Goal: Task Accomplishment & Management: Manage account settings

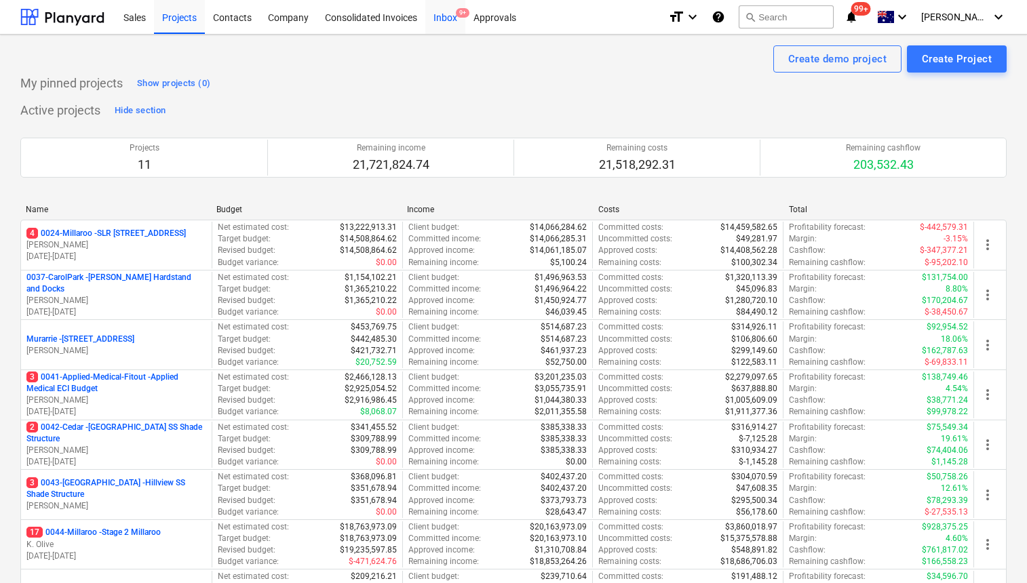
click at [445, 18] on div "Inbox 9+" at bounding box center [445, 16] width 40 height 35
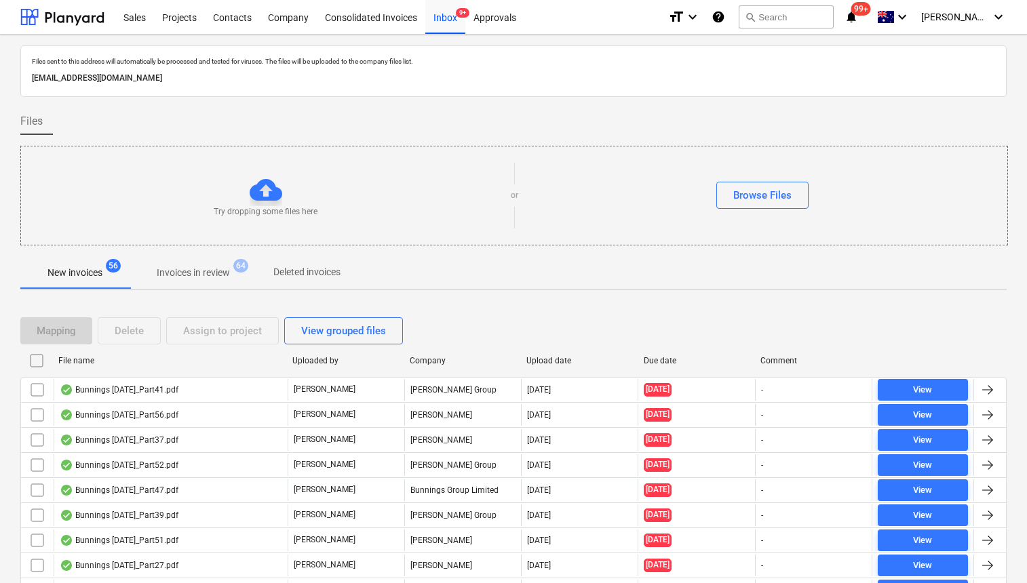
click at [188, 282] on span "Invoices in review 64" at bounding box center [194, 273] width 128 height 24
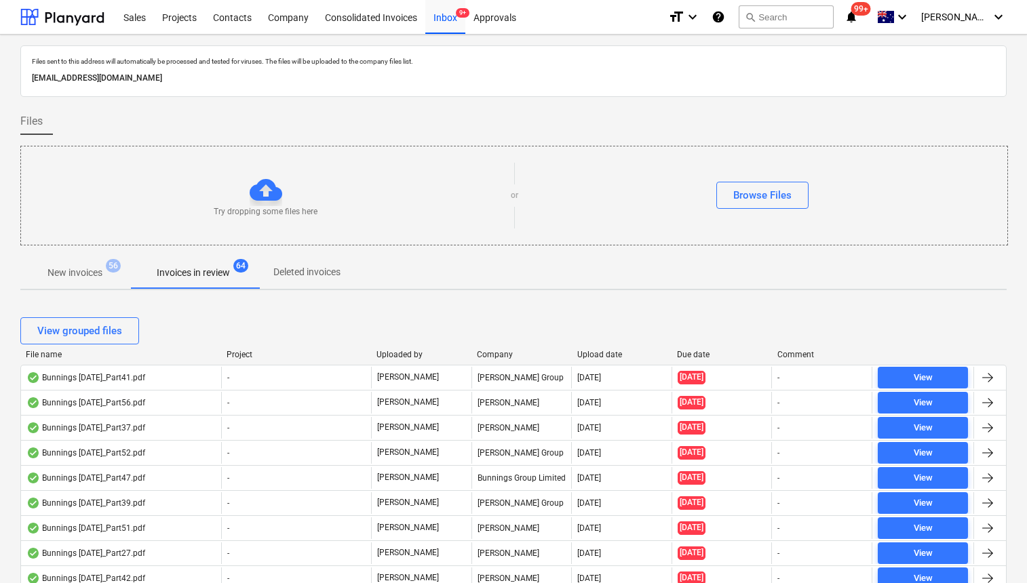
click at [173, 270] on p "Invoices in review" at bounding box center [193, 273] width 73 height 14
click at [96, 271] on p "New invoices" at bounding box center [74, 273] width 55 height 14
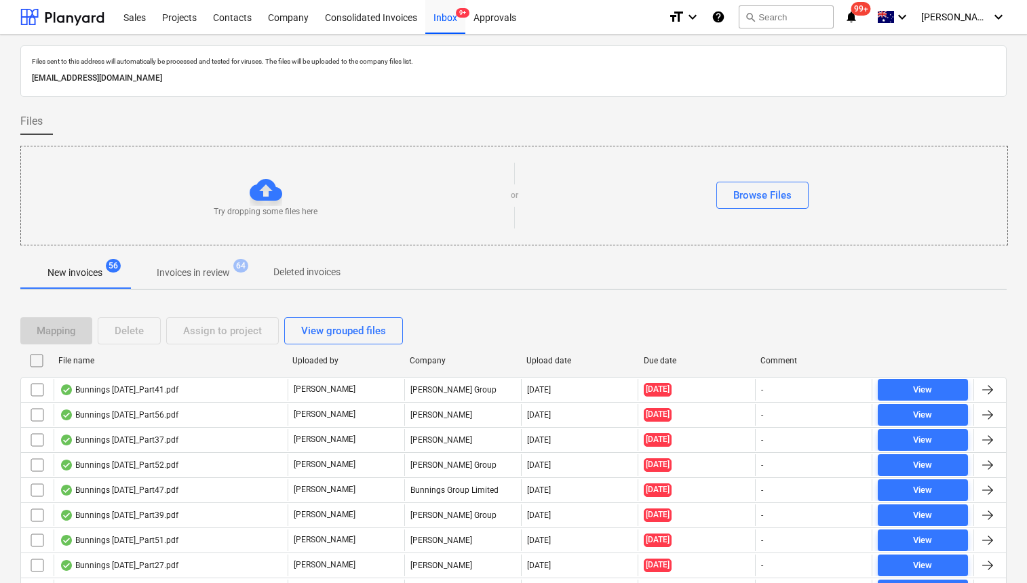
click at [180, 273] on p "Invoices in review" at bounding box center [193, 273] width 73 height 14
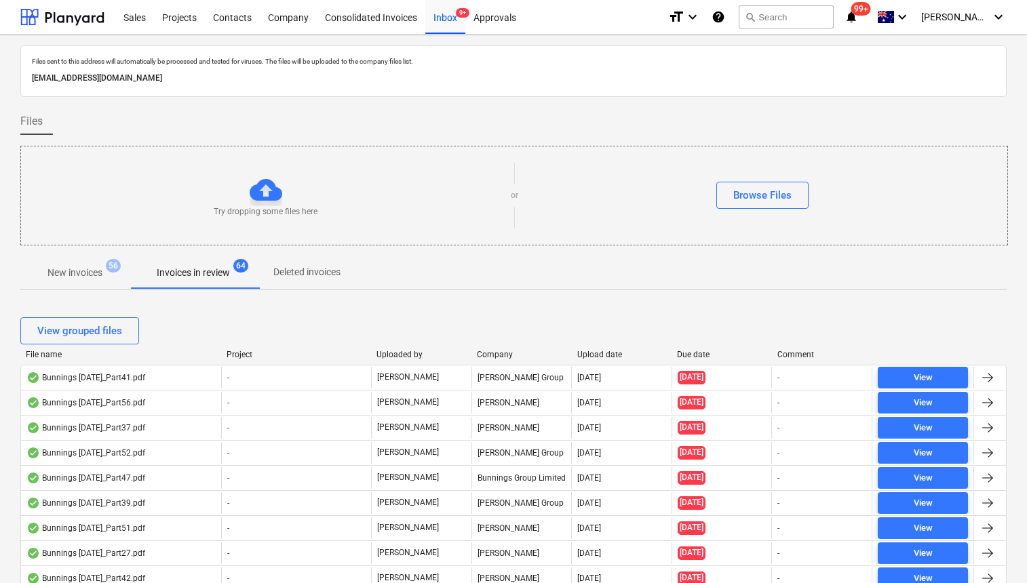
click at [47, 354] on div "File name" at bounding box center [121, 354] width 190 height 9
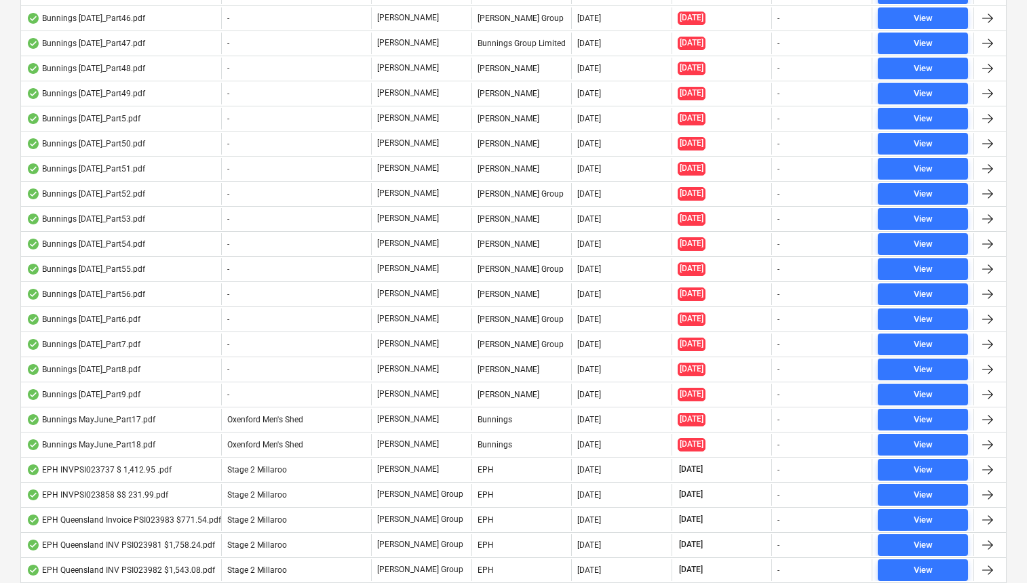
scroll to position [1789, 0]
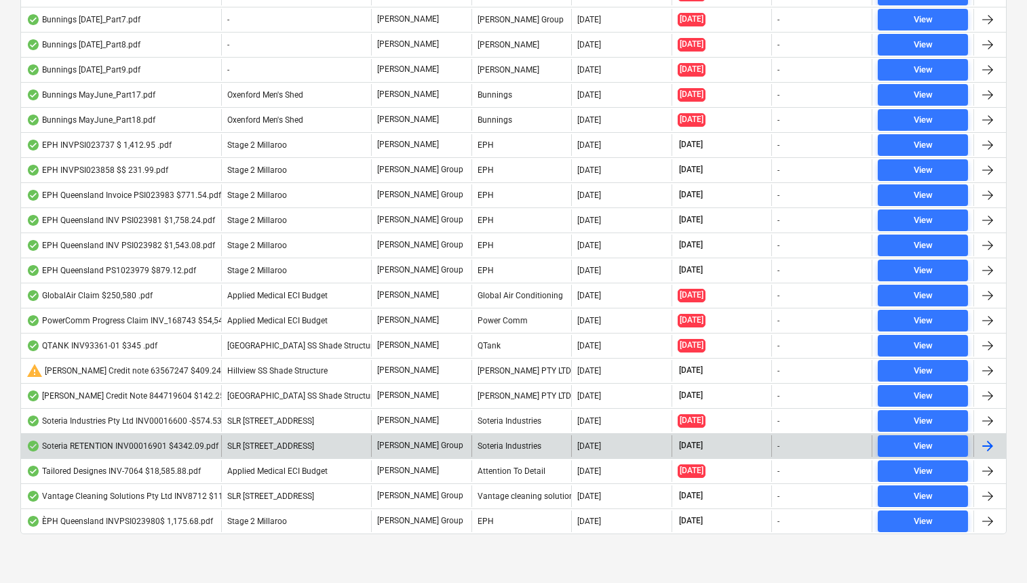
click at [111, 446] on div "Soteria RETENTION INV00016901 $4342.09.pdf" at bounding box center [122, 446] width 192 height 11
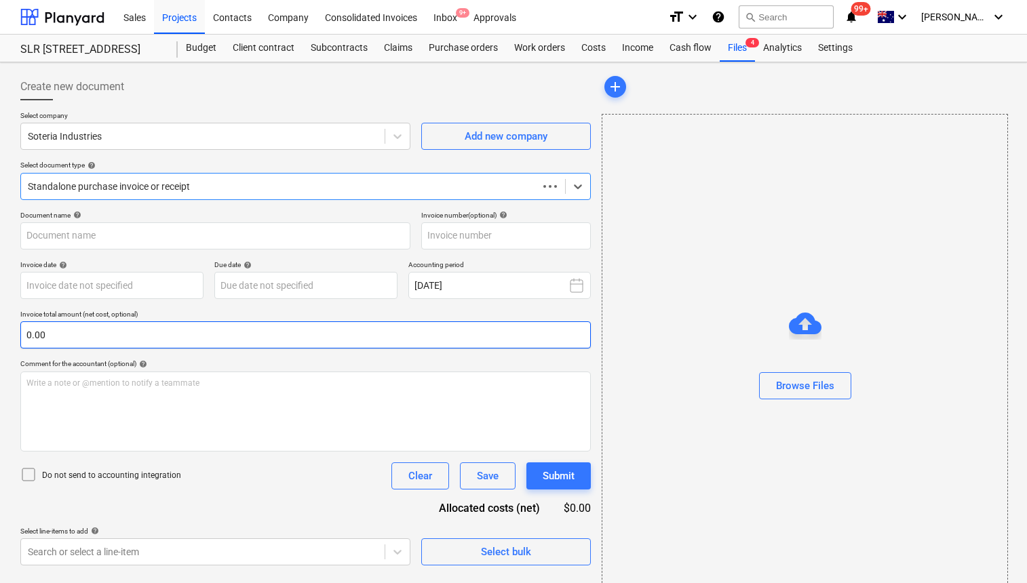
type input "00016901"
type input "[DATE]"
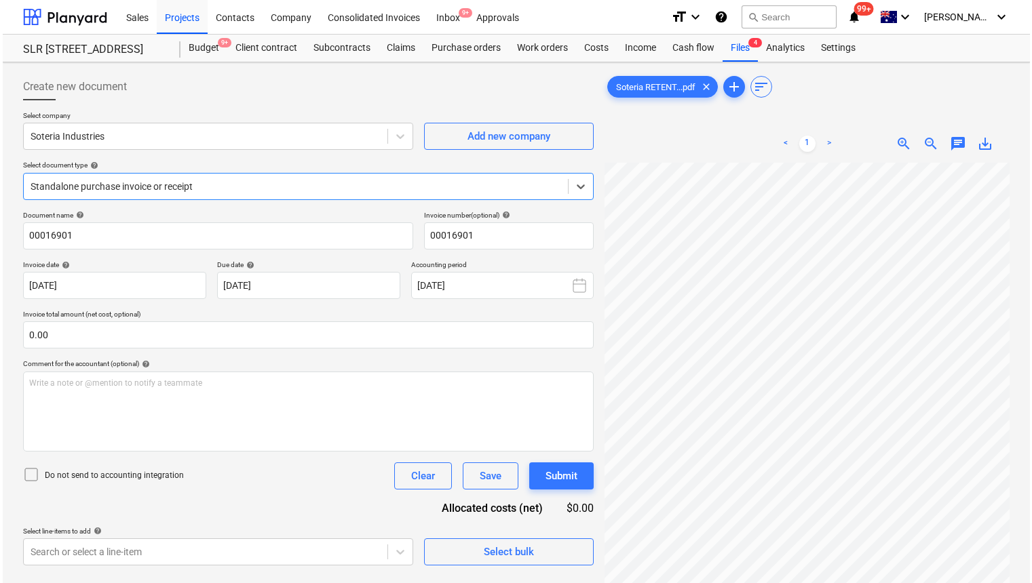
scroll to position [0, 17]
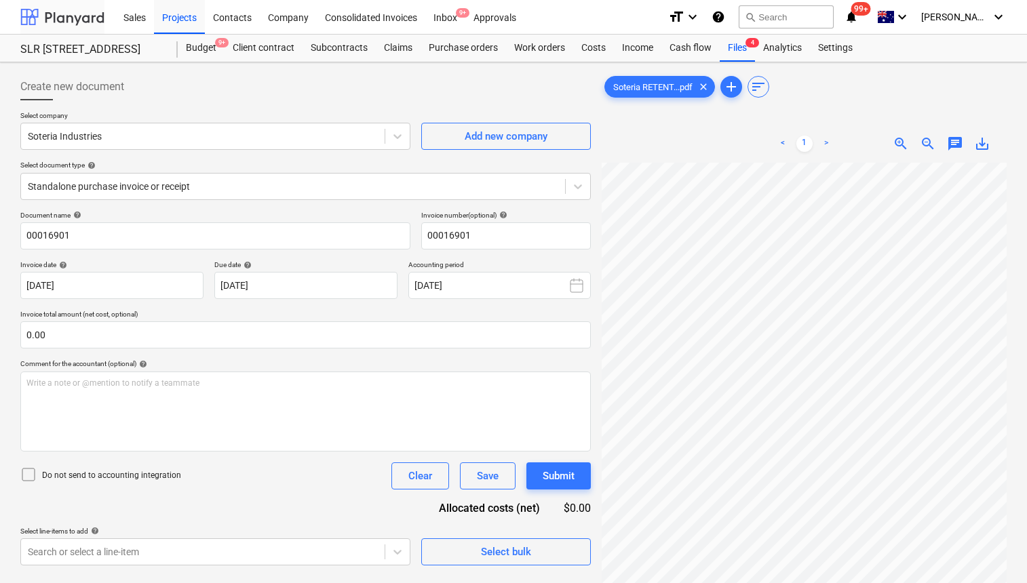
click at [36, 6] on div at bounding box center [62, 17] width 84 height 34
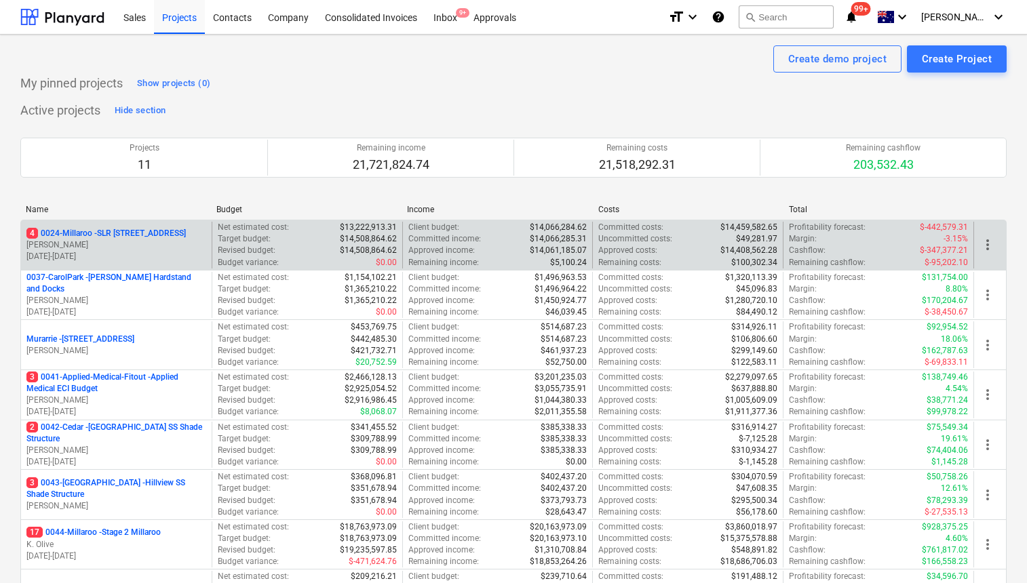
click at [130, 244] on p "[PERSON_NAME]" at bounding box center [116, 245] width 180 height 12
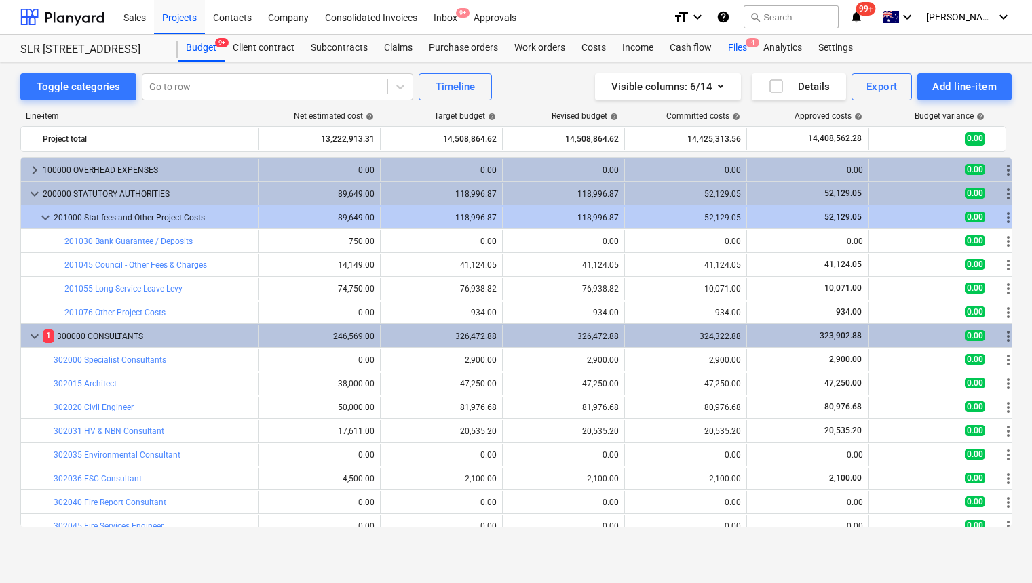
click at [730, 45] on div "Files 4" at bounding box center [737, 48] width 35 height 27
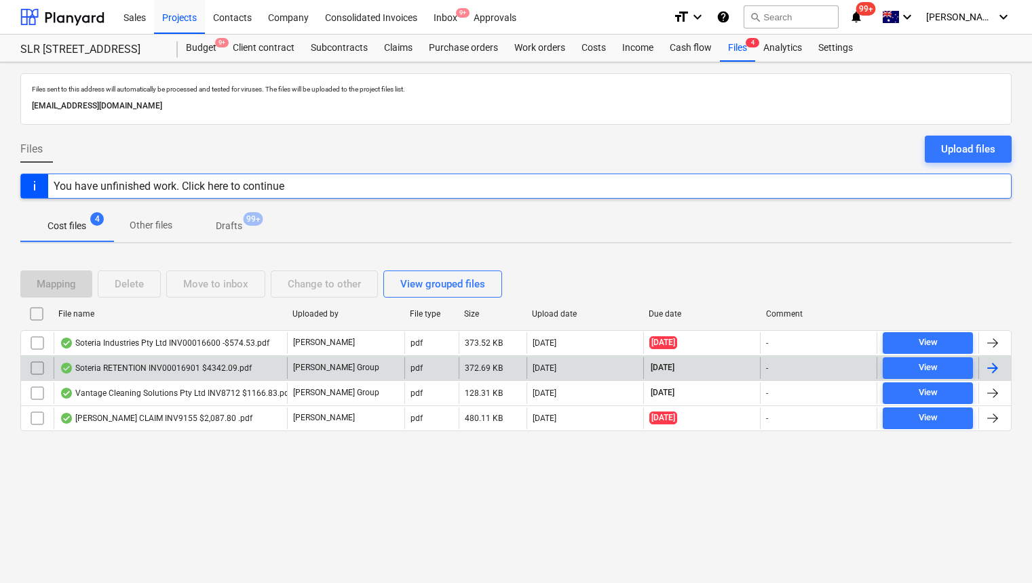
click at [38, 368] on input "checkbox" at bounding box center [37, 369] width 22 height 22
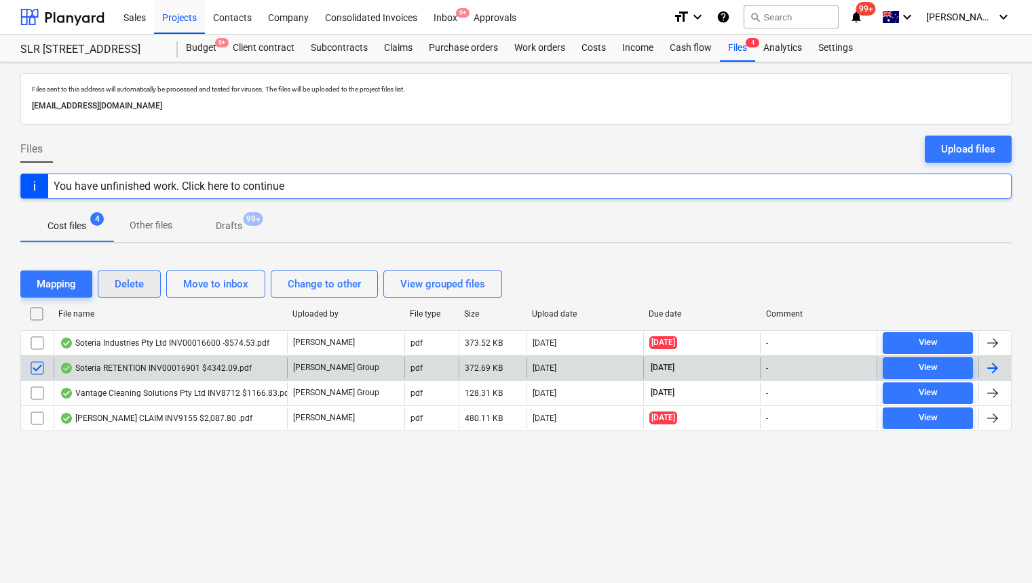
click at [130, 285] on div "Delete" at bounding box center [129, 284] width 29 height 18
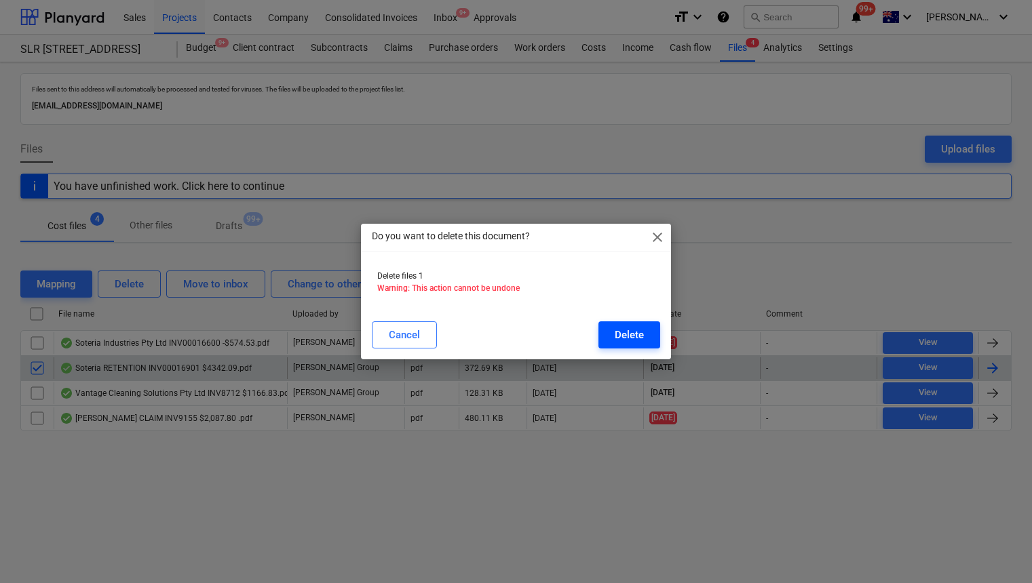
click at [628, 328] on div "Delete" at bounding box center [629, 335] width 29 height 18
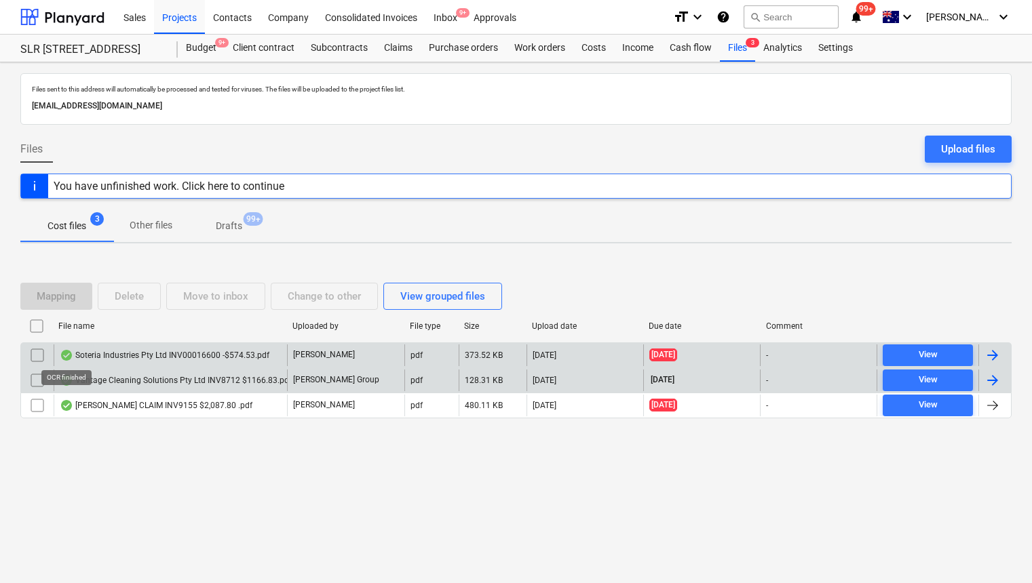
click at [32, 355] on input "checkbox" at bounding box center [37, 356] width 22 height 22
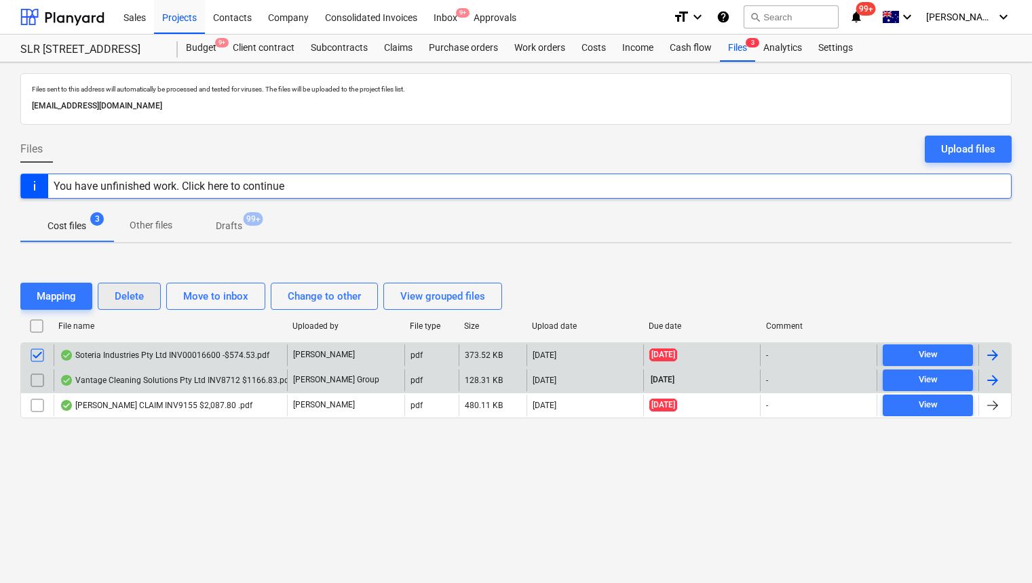
click at [128, 297] on div "Delete" at bounding box center [129, 297] width 29 height 18
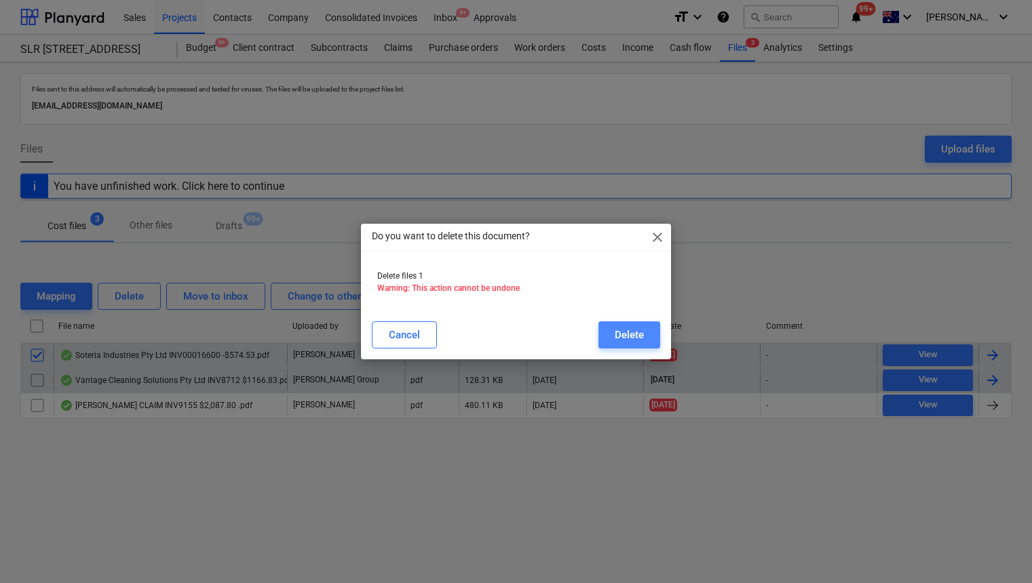
click at [636, 345] on button "Delete" at bounding box center [629, 335] width 62 height 27
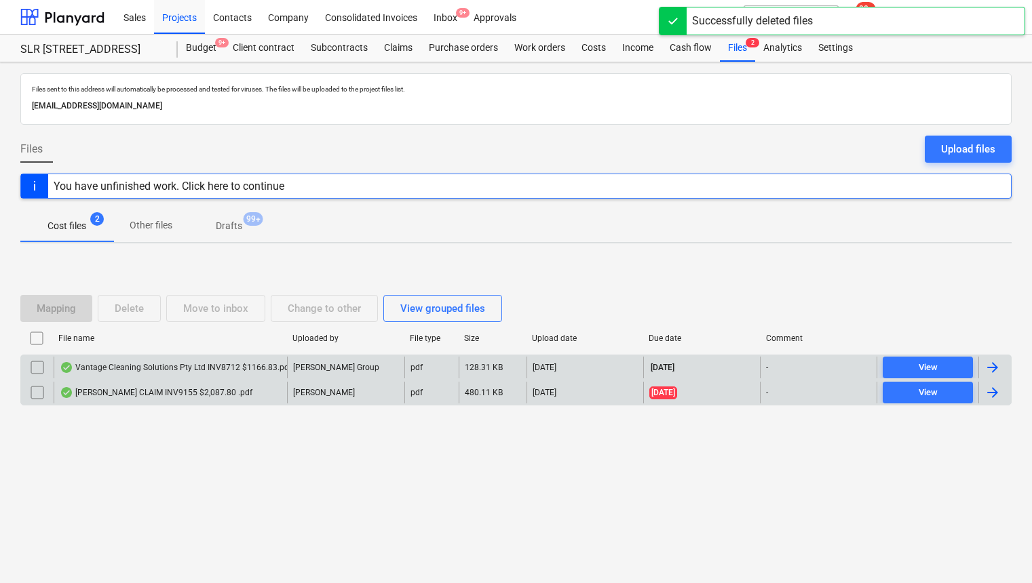
click at [454, 492] on div "Files sent to this address will automatically be processed and tested for virus…" at bounding box center [516, 322] width 1032 height 521
